Goal: Information Seeking & Learning: Learn about a topic

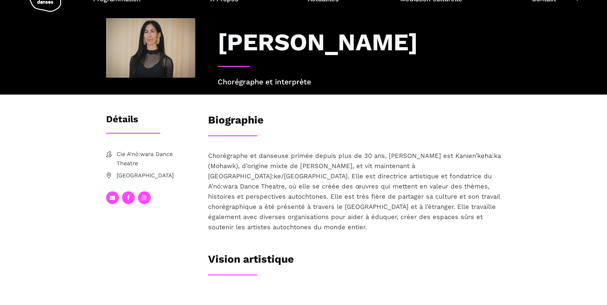
scroll to position [28, 0]
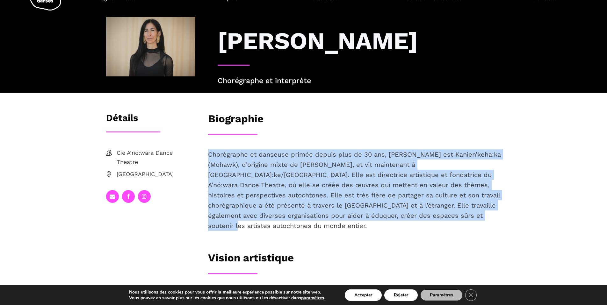
drag, startPoint x: 208, startPoint y: 182, endPoint x: 437, endPoint y: 242, distance: 237.6
click at [437, 231] on p "Chorégraphe et danseuse primée depuis plus de 30 ans, [PERSON_NAME] est Kanien’…" at bounding box center [354, 190] width 293 height 82
copy p "Chorégraphe et danseuse primée depuis plus de 30 ans, [PERSON_NAME] est Kanien’…"
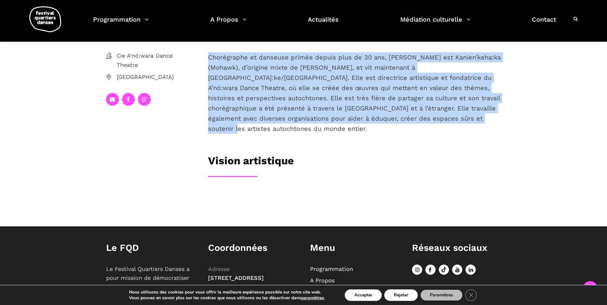
scroll to position [0, 0]
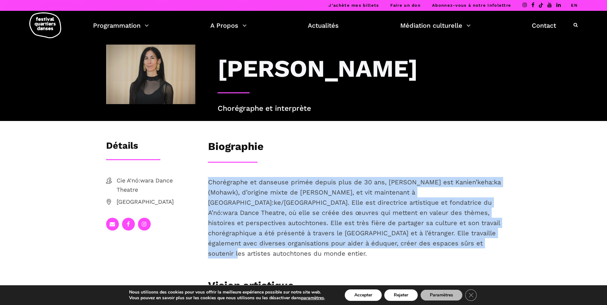
click at [576, 5] on link "EN" at bounding box center [574, 5] width 7 height 5
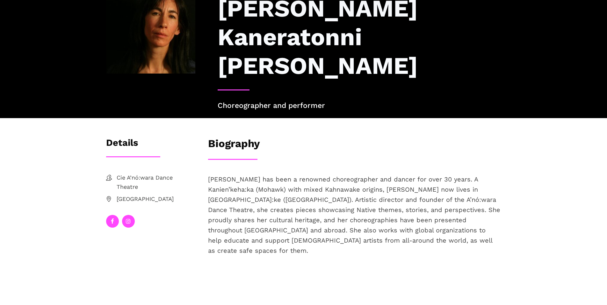
scroll to position [61, 0]
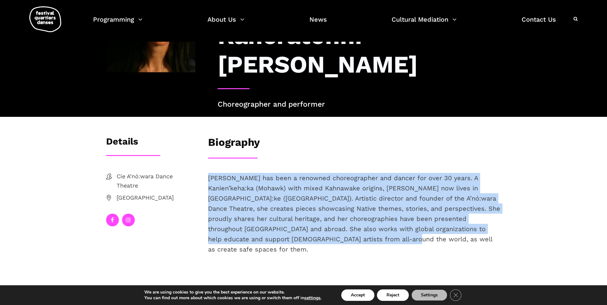
drag, startPoint x: 331, startPoint y: 212, endPoint x: 203, endPoint y: 152, distance: 141.2
click at [203, 173] on div "[PERSON_NAME] has been a renowned choreographer and dancer for over 30 years. A…" at bounding box center [355, 224] width 306 height 102
copy span "[PERSON_NAME] has been a renowned choreographer and dancer for over 30 years. A…"
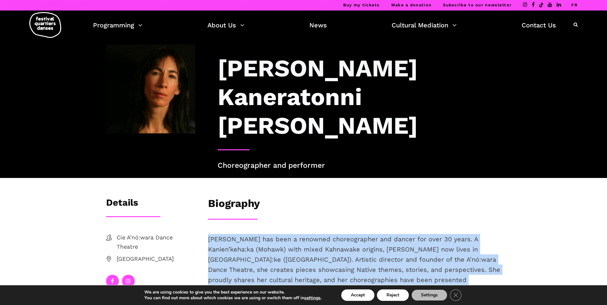
scroll to position [0, 0]
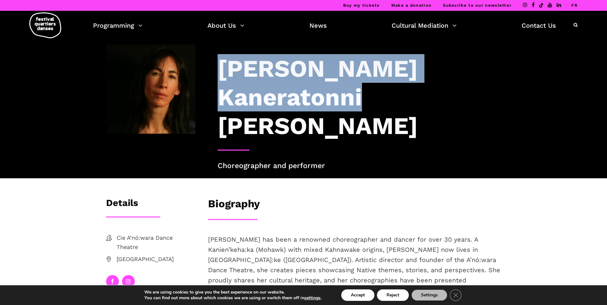
drag, startPoint x: 301, startPoint y: 98, endPoint x: 221, endPoint y: 68, distance: 85.5
click at [221, 68] on h3 "[PERSON_NAME] Kaneratonni [PERSON_NAME]" at bounding box center [360, 97] width 284 height 86
copy h3 "[PERSON_NAME] Kaneratonni [PERSON_NAME]"
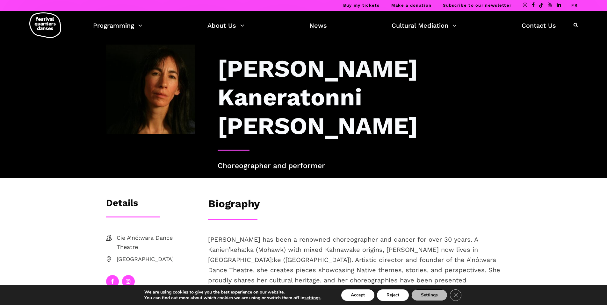
click at [295, 100] on h3 "[PERSON_NAME] Kaneratonni [PERSON_NAME]" at bounding box center [360, 97] width 284 height 86
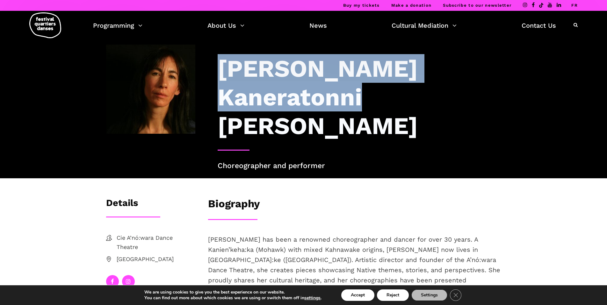
drag, startPoint x: 342, startPoint y: 108, endPoint x: 224, endPoint y: 68, distance: 124.5
click at [224, 68] on h3 "[PERSON_NAME] Kaneratonni [PERSON_NAME]" at bounding box center [360, 97] width 284 height 86
copy h3 "[PERSON_NAME] Kaneratonni [PERSON_NAME]"
